Goal: Task Accomplishment & Management: Manage account settings

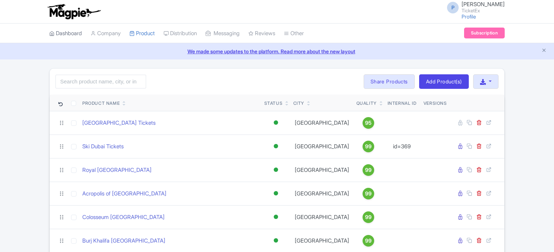
click at [63, 32] on link "Dashboard" at bounding box center [65, 34] width 33 height 20
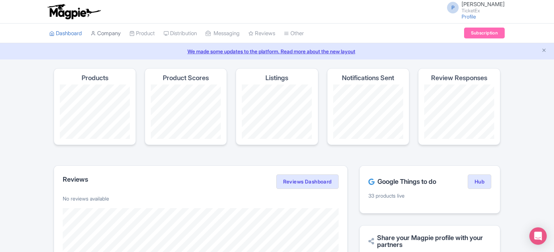
click at [109, 32] on link "Company" at bounding box center [106, 34] width 30 height 20
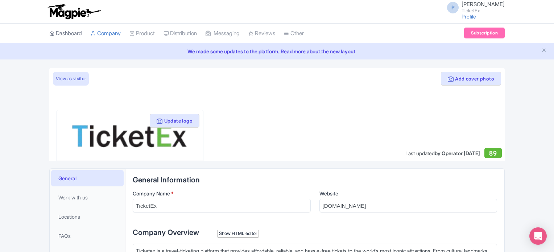
click at [63, 35] on link "Dashboard" at bounding box center [65, 34] width 33 height 20
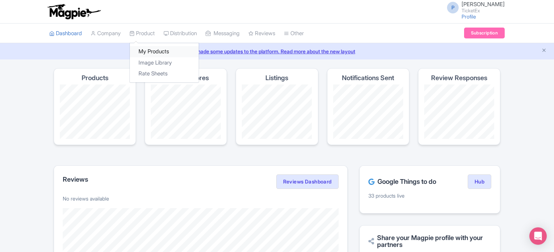
click at [152, 49] on link "My Products" at bounding box center [164, 51] width 69 height 11
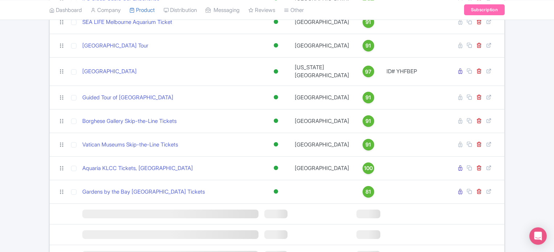
scroll to position [670, 0]
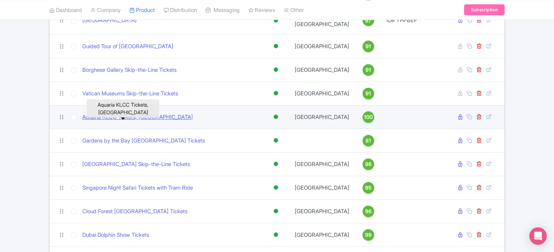
click at [128, 121] on link "Aquaria KLCC Tickets, Malaysia" at bounding box center [137, 117] width 111 height 8
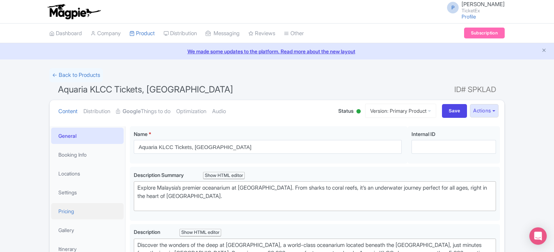
click at [64, 209] on link "Pricing" at bounding box center [87, 211] width 72 height 16
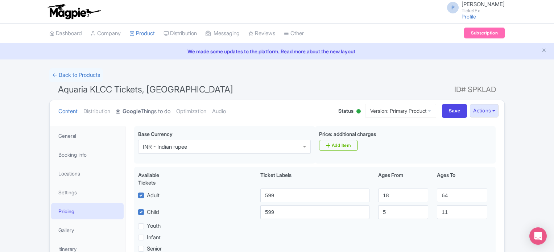
click at [145, 110] on link "Google Things to do" at bounding box center [143, 111] width 54 height 23
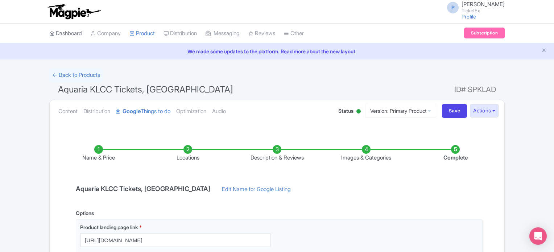
click at [74, 32] on link "Dashboard" at bounding box center [65, 34] width 33 height 20
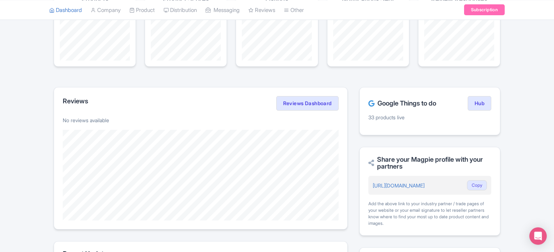
scroll to position [80, 0]
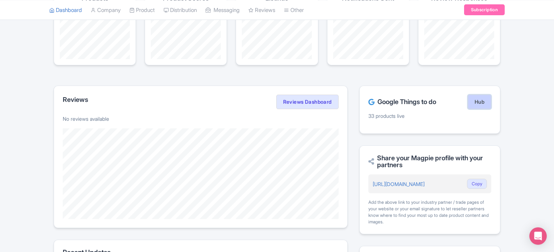
click at [481, 101] on link "Hub" at bounding box center [479, 102] width 24 height 14
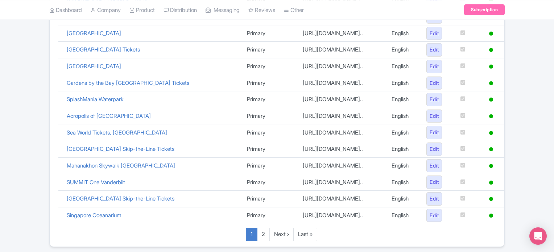
scroll to position [367, 0]
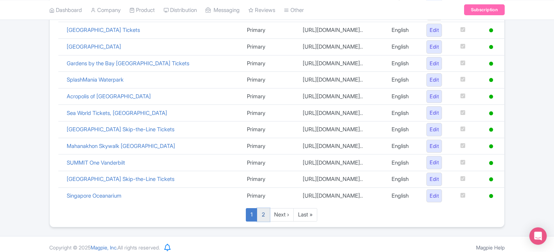
click at [265, 210] on link "2" at bounding box center [263, 214] width 13 height 13
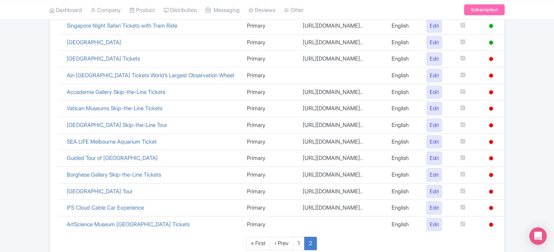
scroll to position [269, 0]
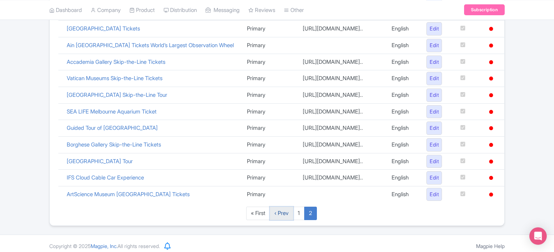
click at [282, 209] on link "‹ Prev" at bounding box center [282, 213] width 24 height 13
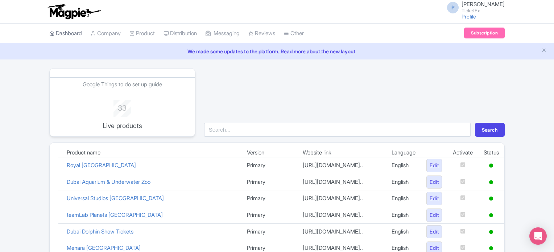
click at [72, 29] on link "Dashboard" at bounding box center [65, 34] width 33 height 20
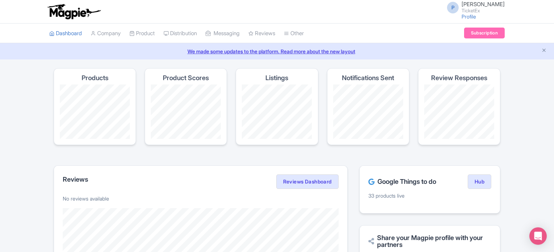
click at [72, 29] on link "Dashboard" at bounding box center [65, 34] width 33 height 20
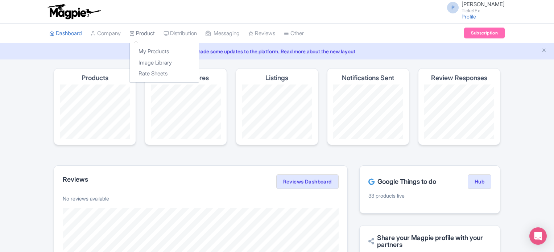
click at [146, 30] on link "Product" at bounding box center [141, 34] width 25 height 20
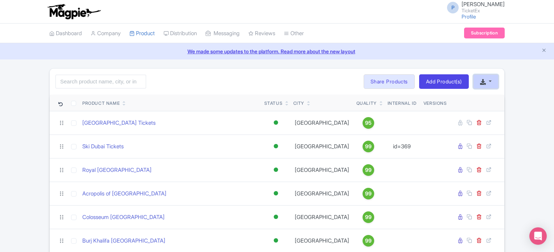
click at [486, 80] on icon "button" at bounding box center [483, 82] width 6 height 6
click at [493, 97] on link "Download Product List" at bounding box center [508, 98] width 71 height 11
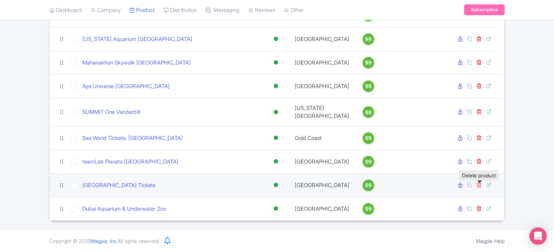
click at [479, 184] on icon at bounding box center [478, 184] width 5 height 5
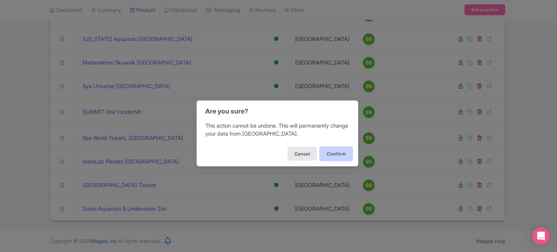
click at [339, 148] on button "Confirm" at bounding box center [336, 154] width 33 height 14
